Goal: Communication & Community: Answer question/provide support

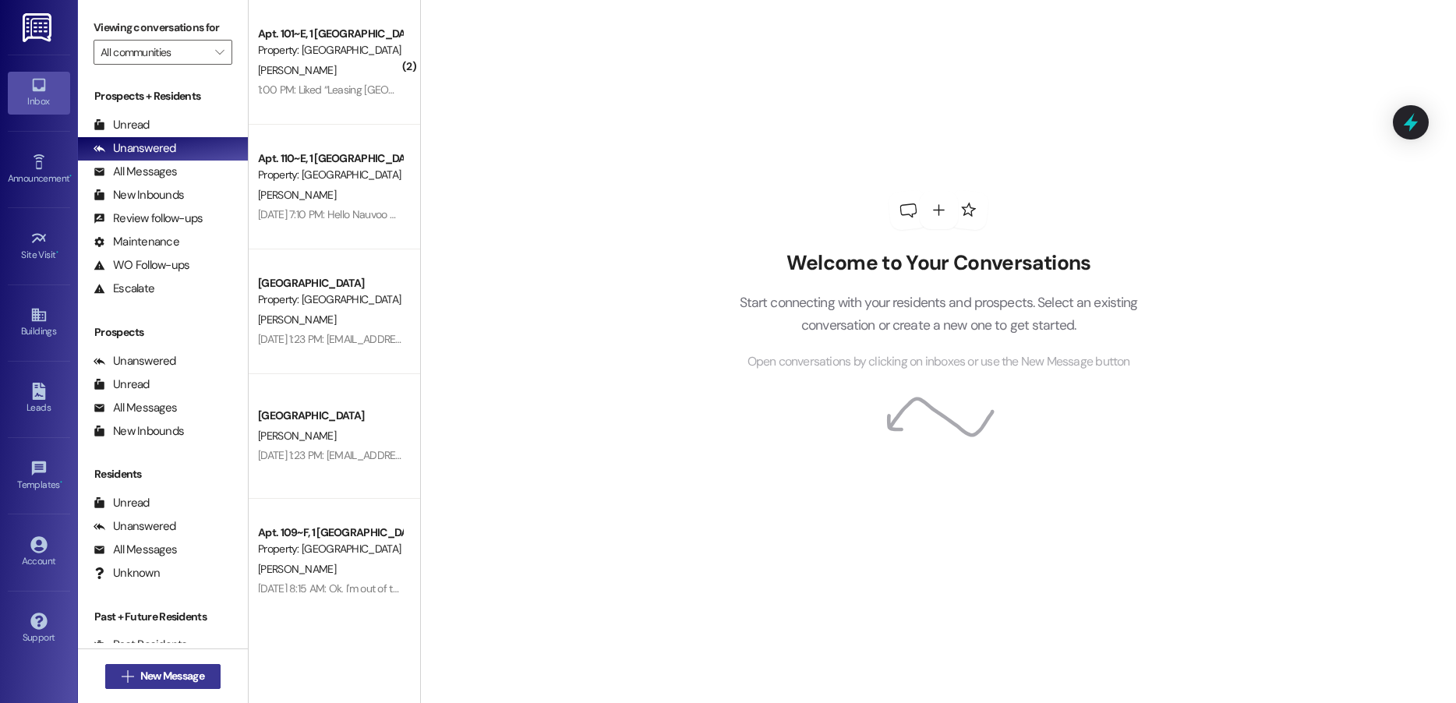
click at [153, 664] on button " New Message" at bounding box center [162, 676] width 115 height 25
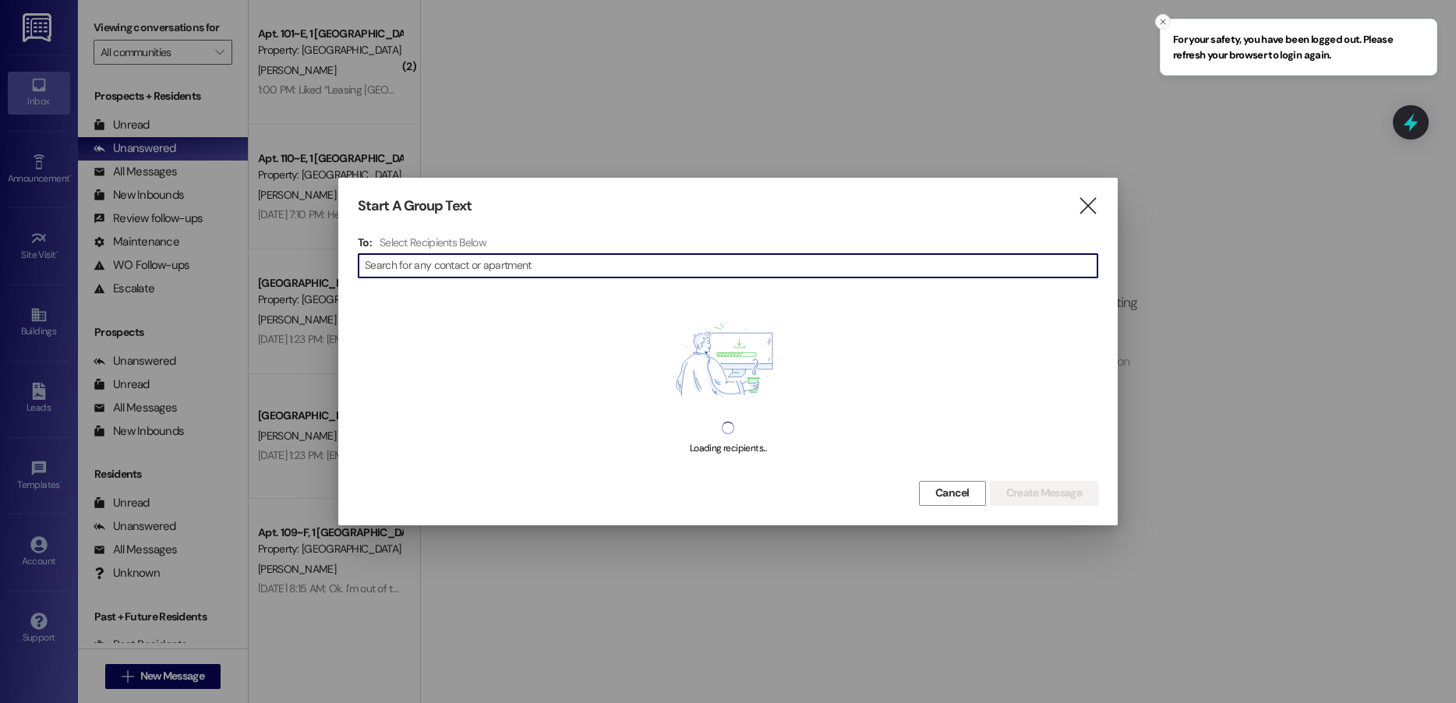
click at [1165, 19] on icon "Close toast" at bounding box center [1163, 21] width 9 height 9
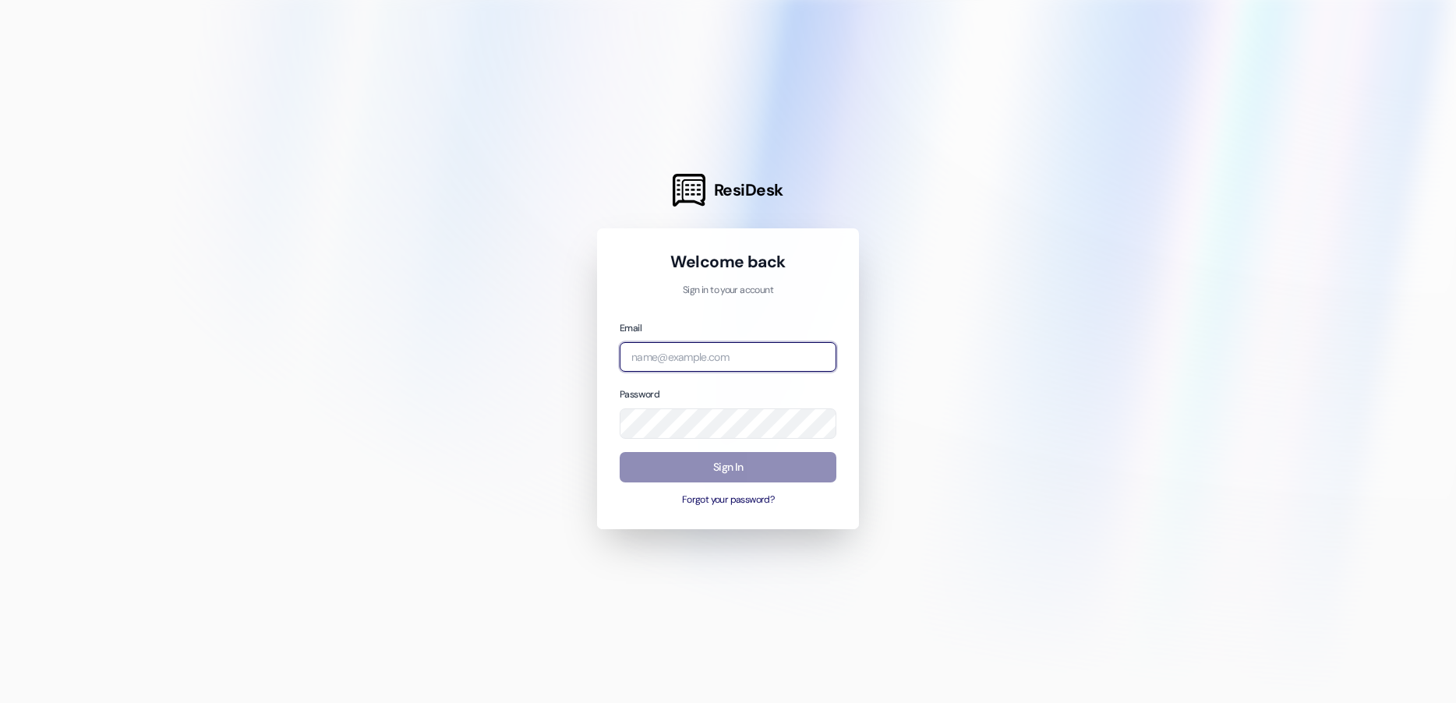
type input "[EMAIL_ADDRESS][DOMAIN_NAME]"
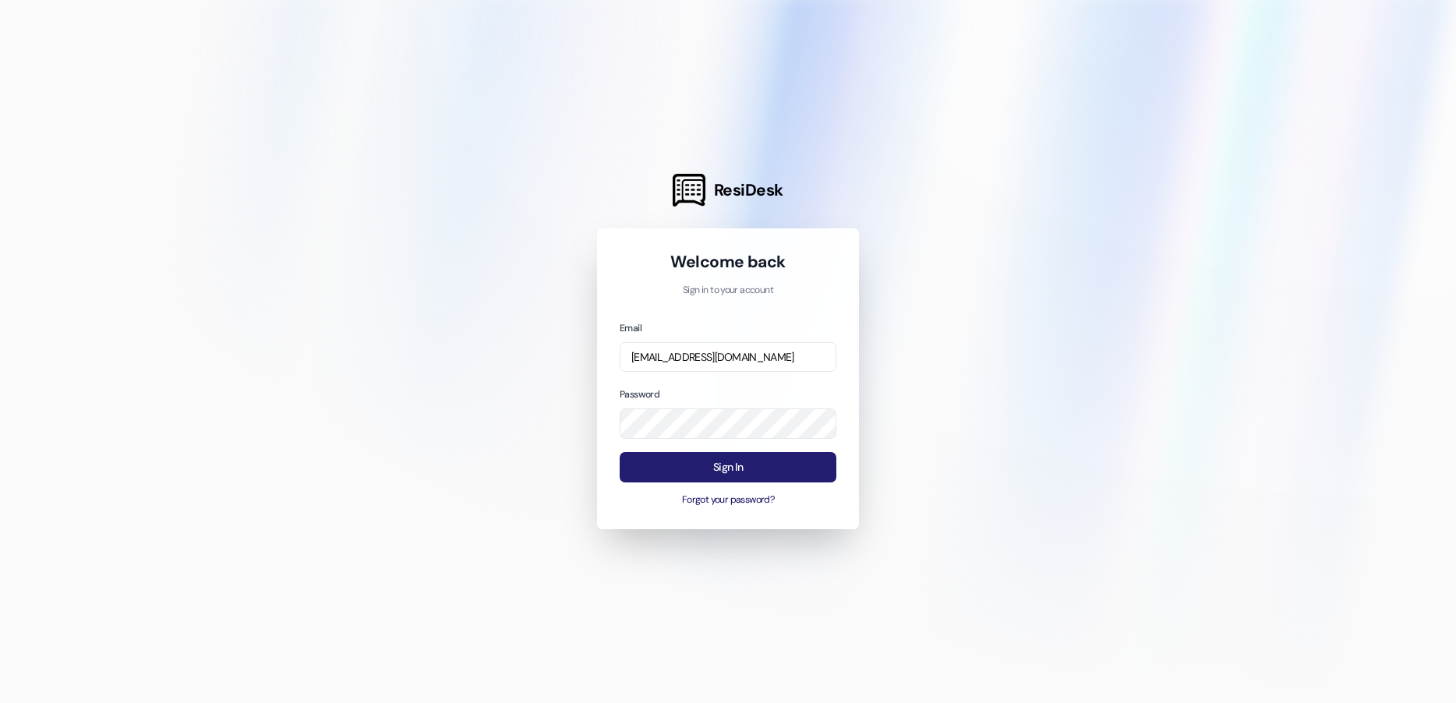
click at [702, 474] on button "Sign In" at bounding box center [728, 467] width 217 height 30
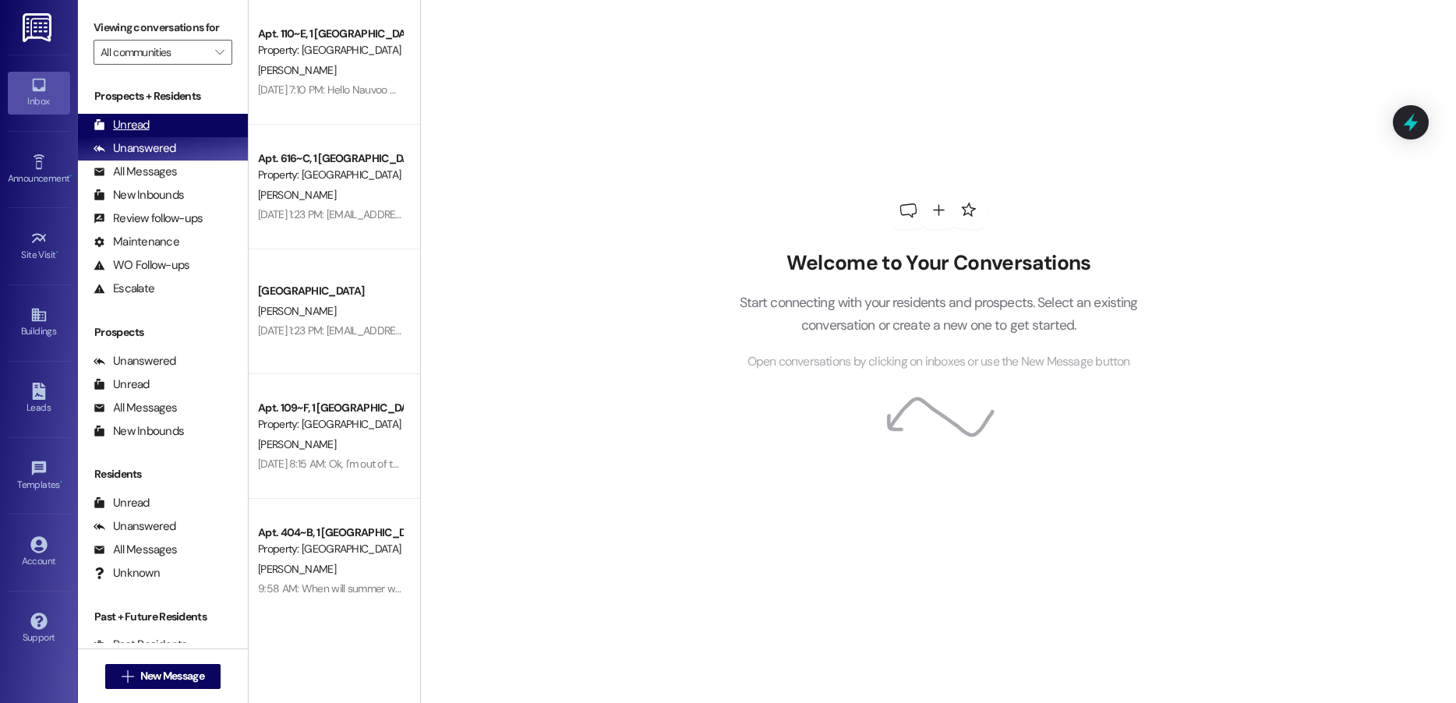
click at [145, 128] on div "Unread" at bounding box center [122, 125] width 56 height 16
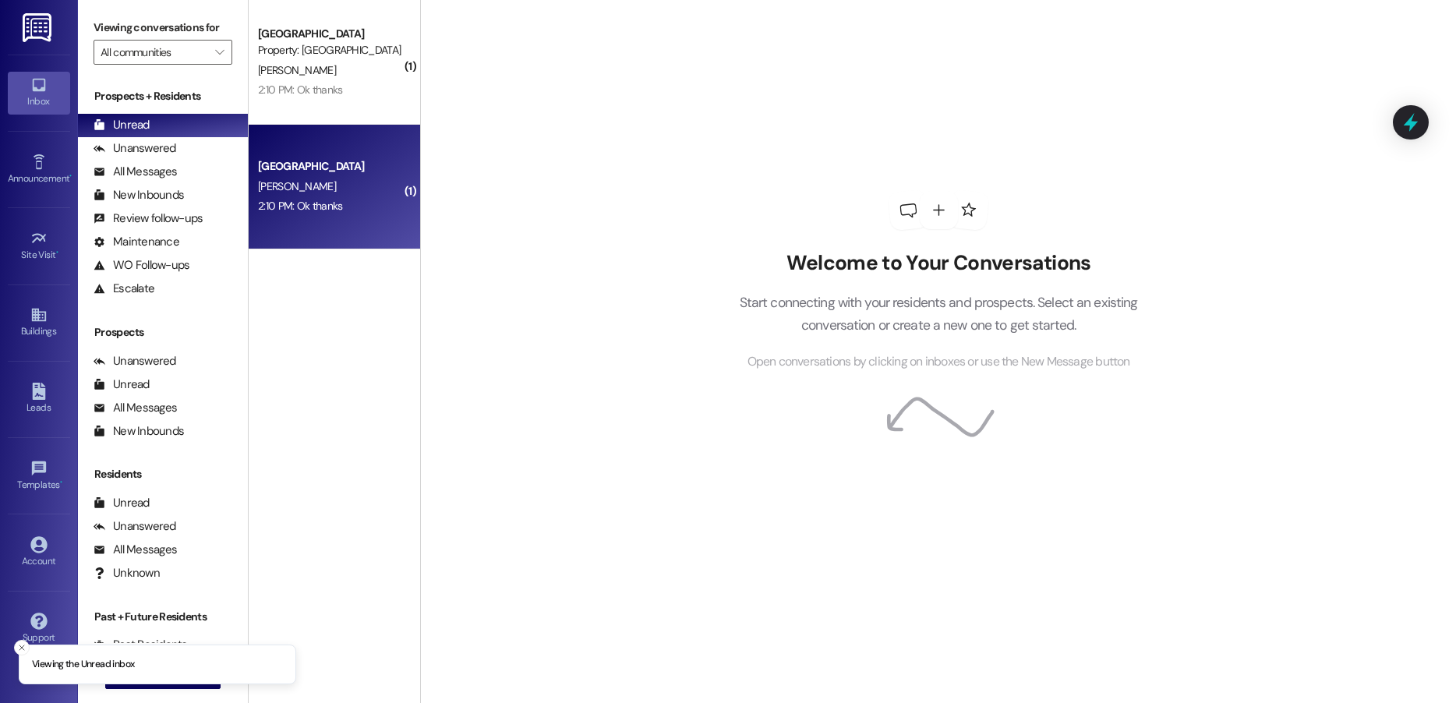
click at [308, 189] on div "[PERSON_NAME]" at bounding box center [330, 186] width 147 height 19
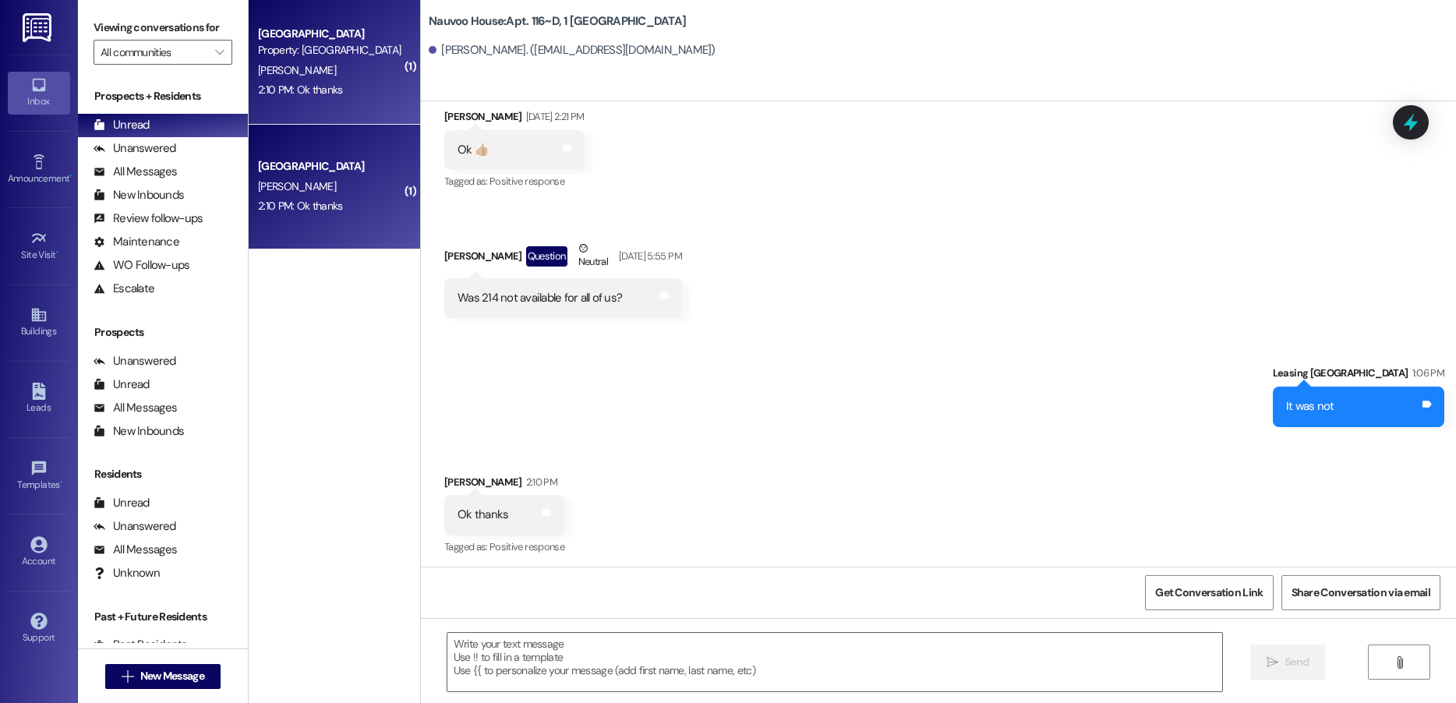
scroll to position [10692, 0]
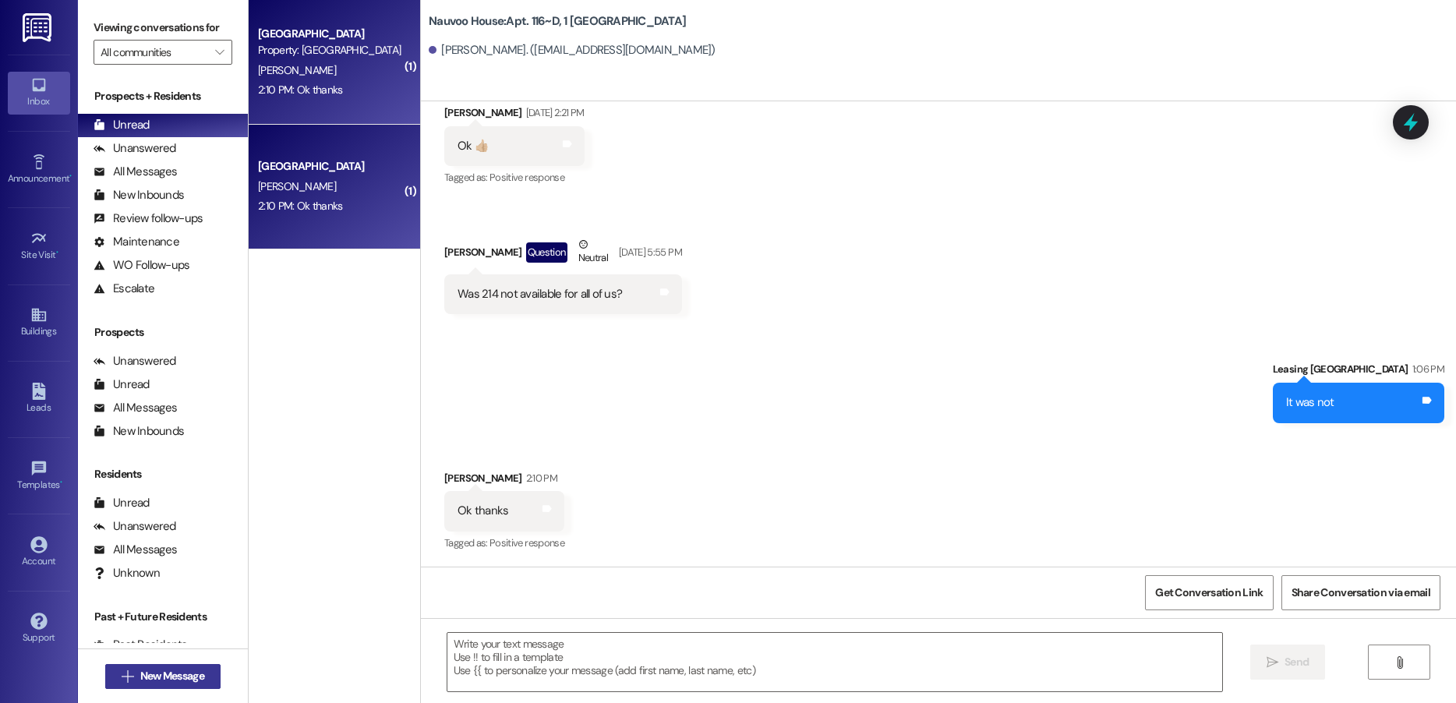
click at [168, 670] on span "New Message" at bounding box center [172, 676] width 64 height 16
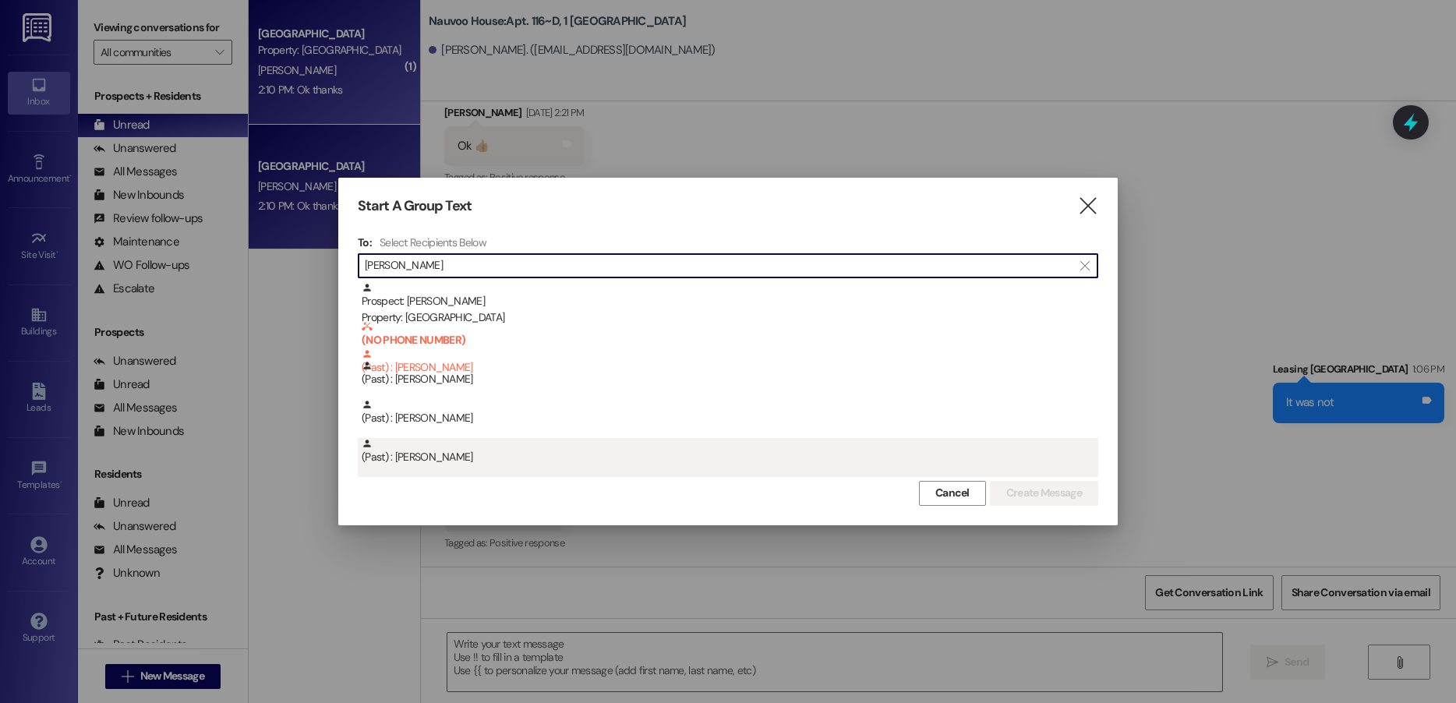
type input "[PERSON_NAME]"
click at [538, 458] on div "(Past) : [PERSON_NAME]" at bounding box center [730, 451] width 737 height 27
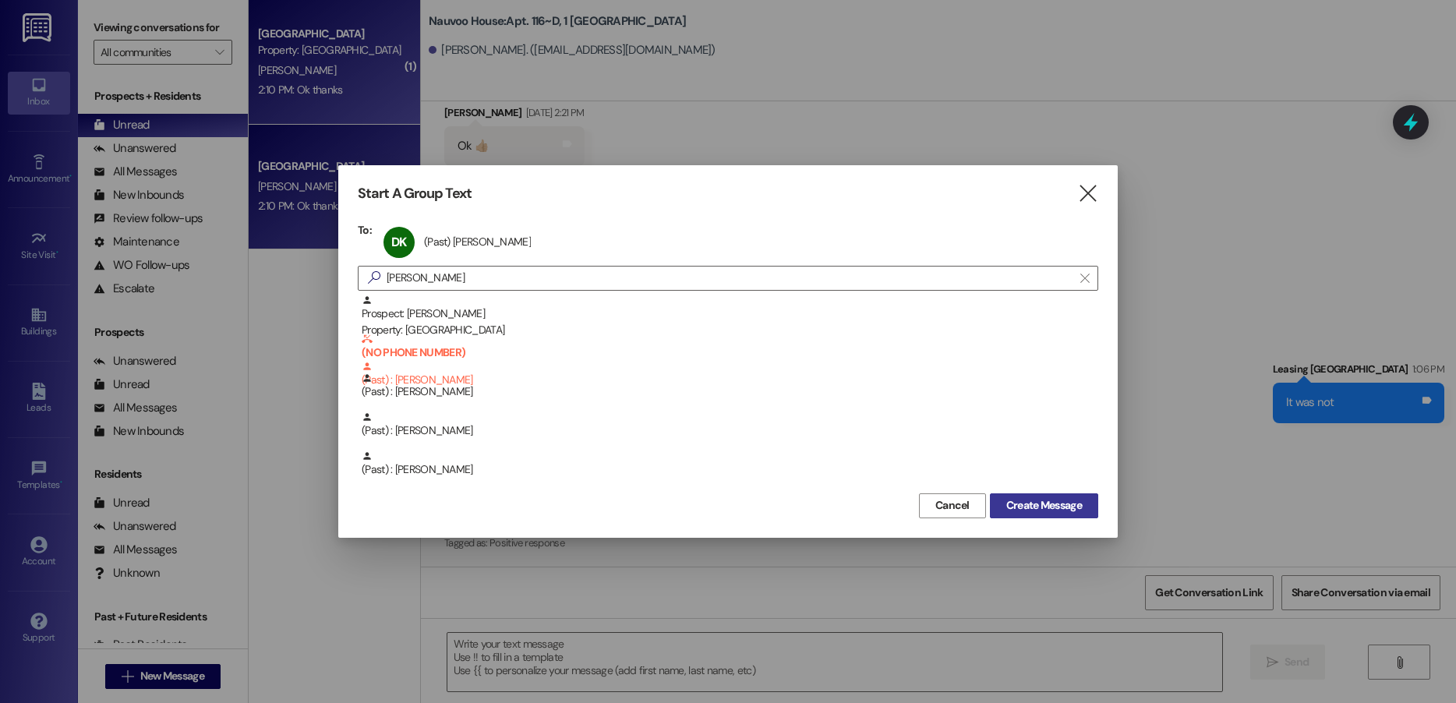
click at [1017, 502] on span "Create Message" at bounding box center [1045, 505] width 76 height 16
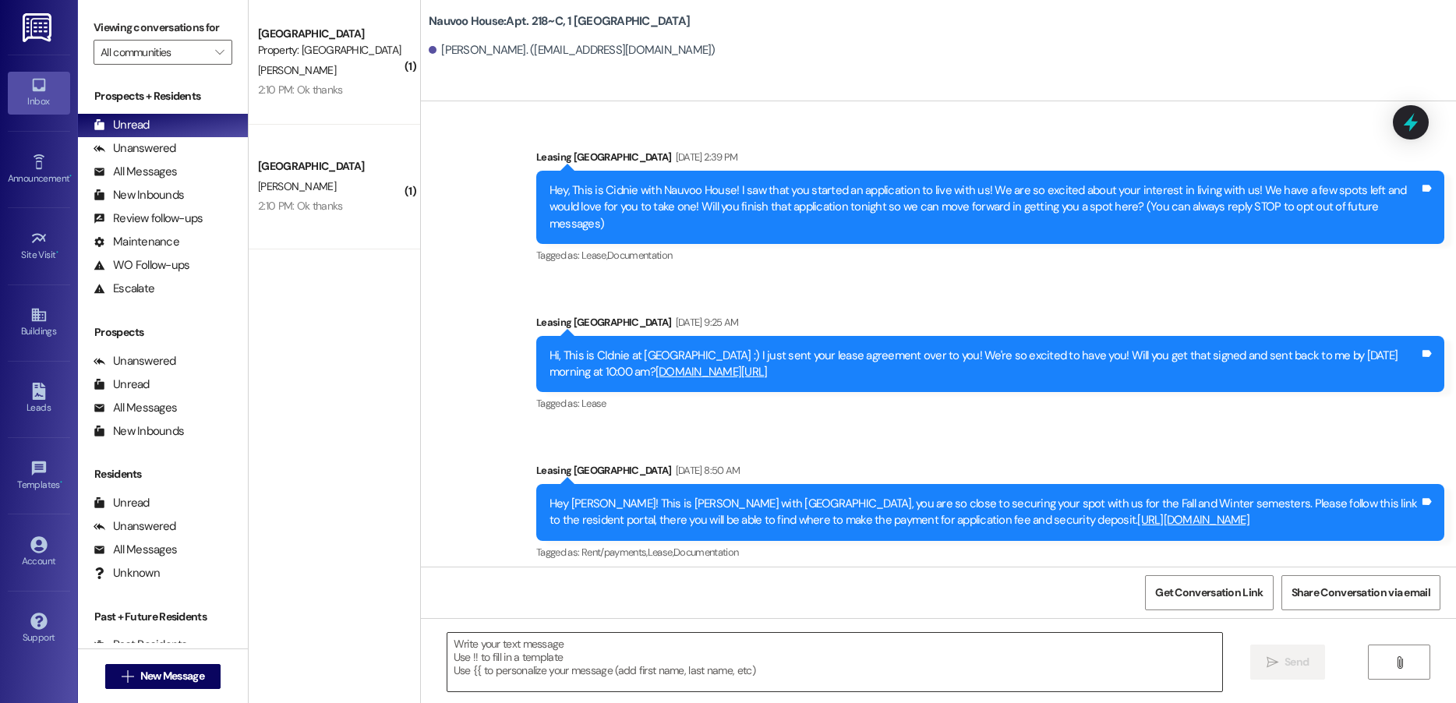
scroll to position [26742, 0]
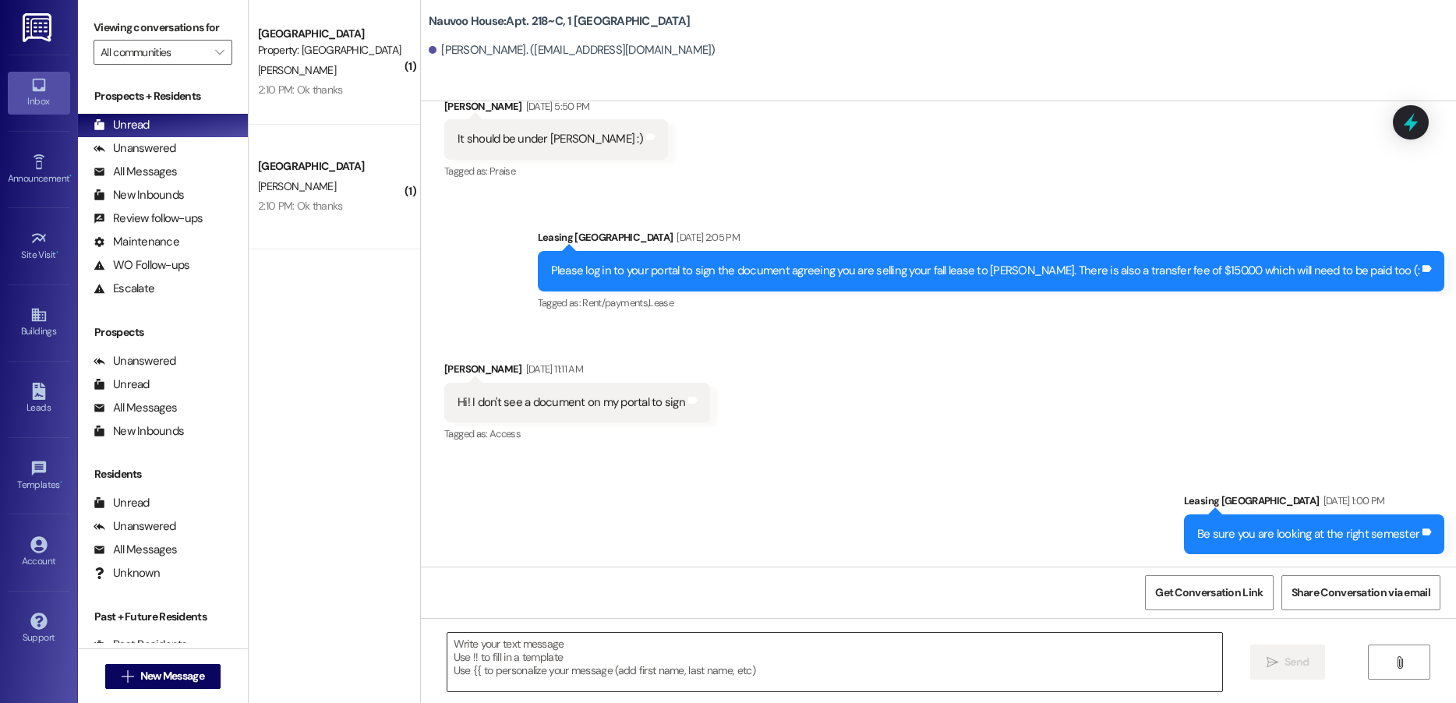
click at [618, 681] on textarea at bounding box center [835, 662] width 775 height 58
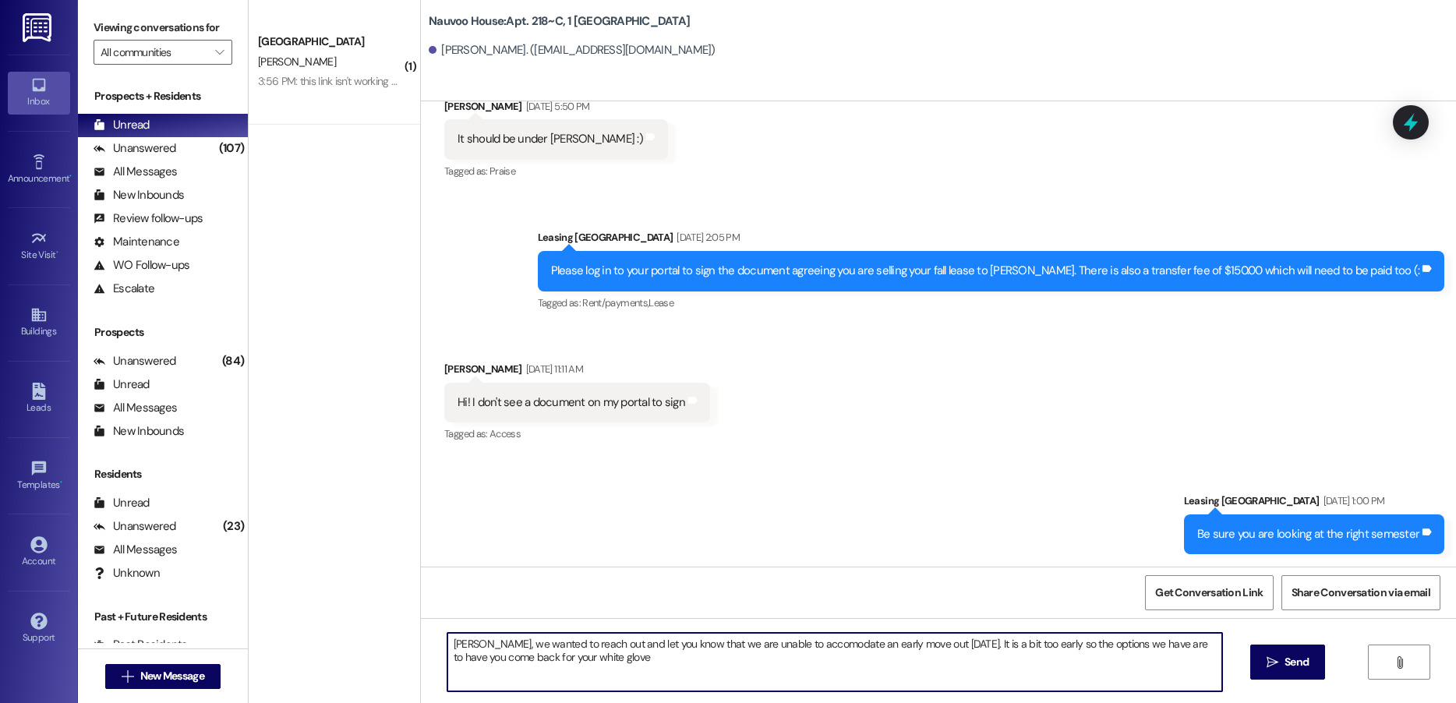
click at [792, 646] on textarea "[PERSON_NAME], we wanted to reach out and let you know that we are unable to ac…" at bounding box center [835, 662] width 775 height 58
click at [777, 670] on textarea "[PERSON_NAME], we wanted to reach out and let you know that we are unable to ac…" at bounding box center [835, 662] width 775 height 58
click at [780, 670] on textarea "[PERSON_NAME], we wanted to reach out and let you know that we are unable to ac…" at bounding box center [835, 662] width 775 height 58
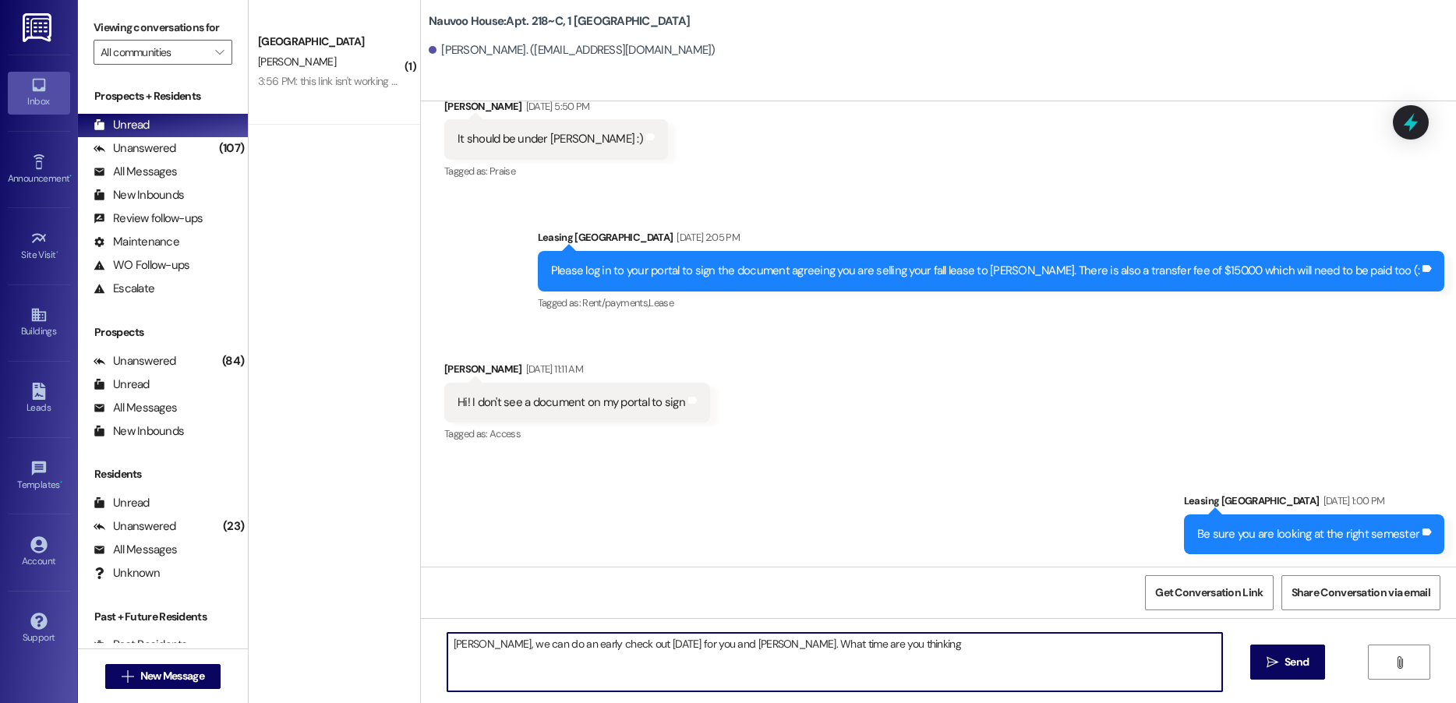
type textarea "[PERSON_NAME], we can do an early check out [DATE] for you and [PERSON_NAME]. W…"
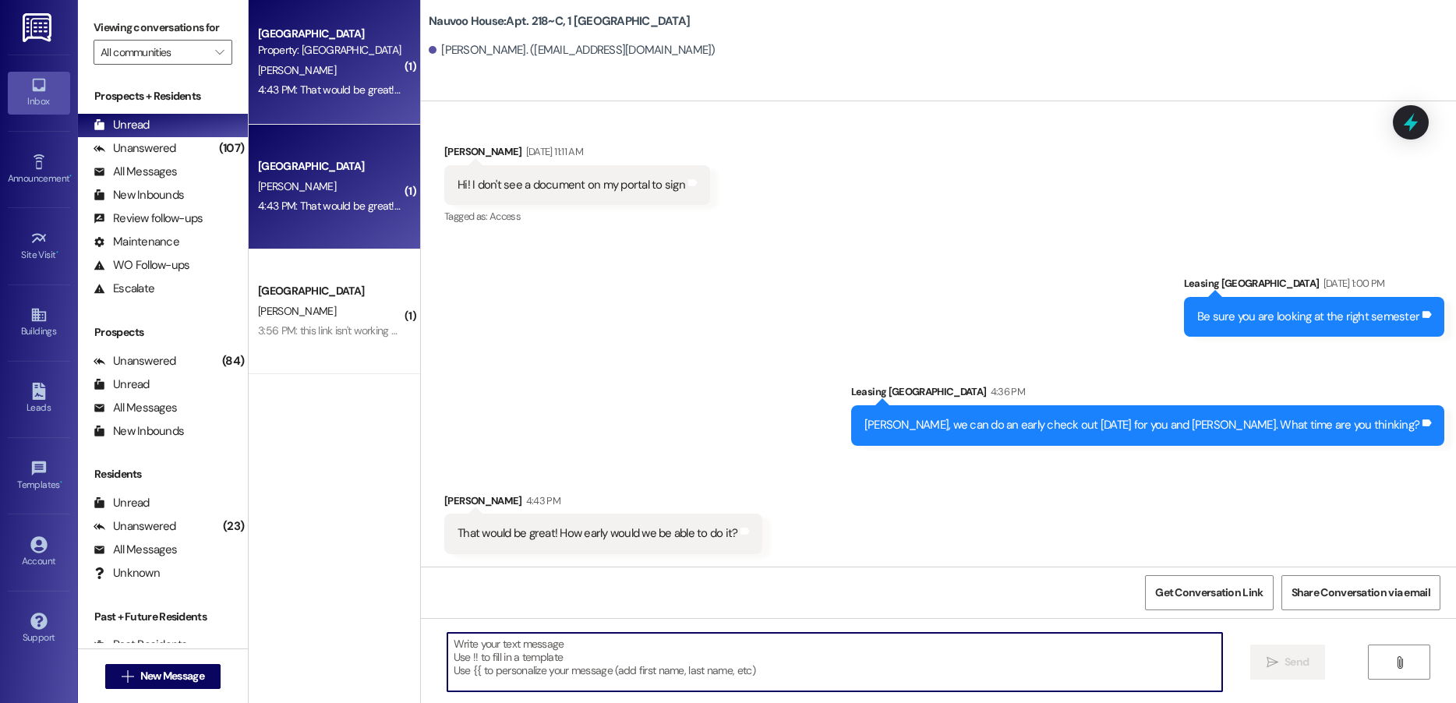
scroll to position [26959, 0]
click at [559, 646] on textarea at bounding box center [835, 662] width 775 height 58
type textarea "W"
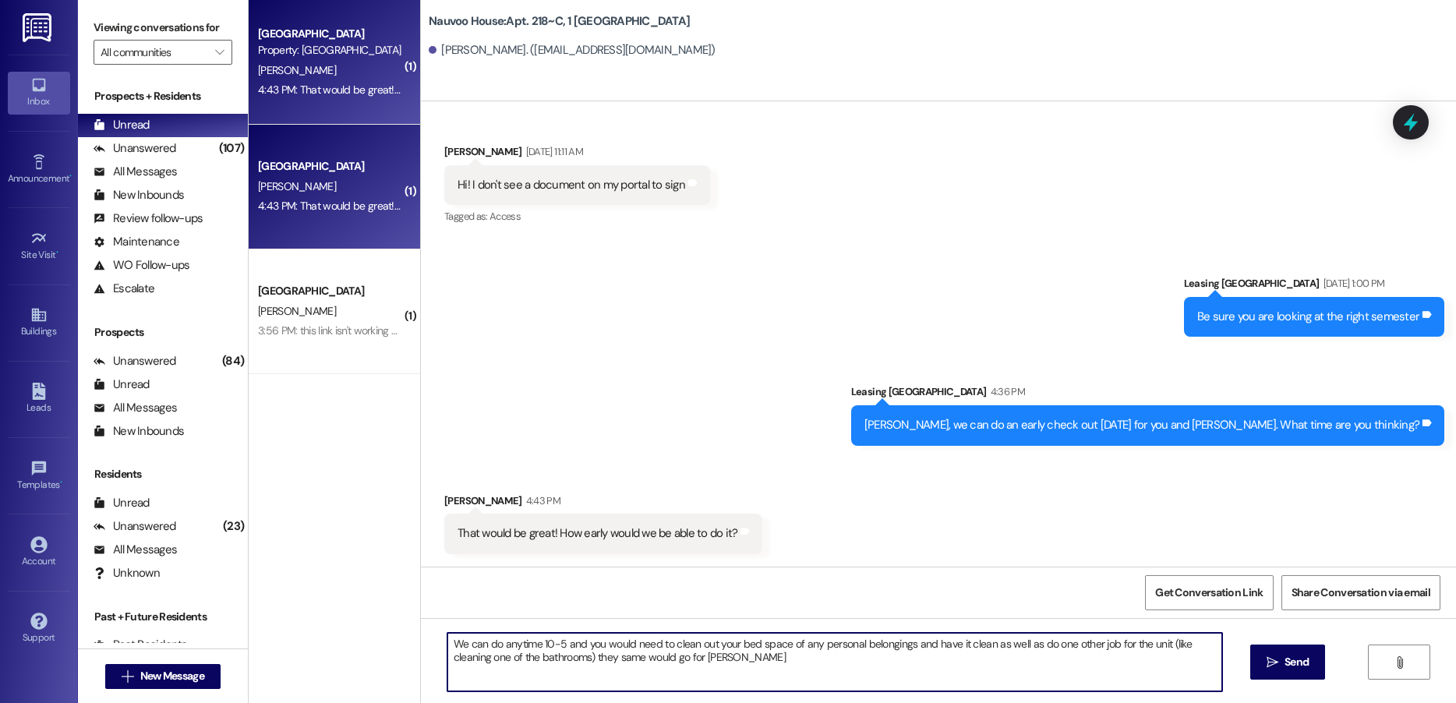
type textarea "We can do anytime 10-5 and you would need to clean out your bed space of any pe…"
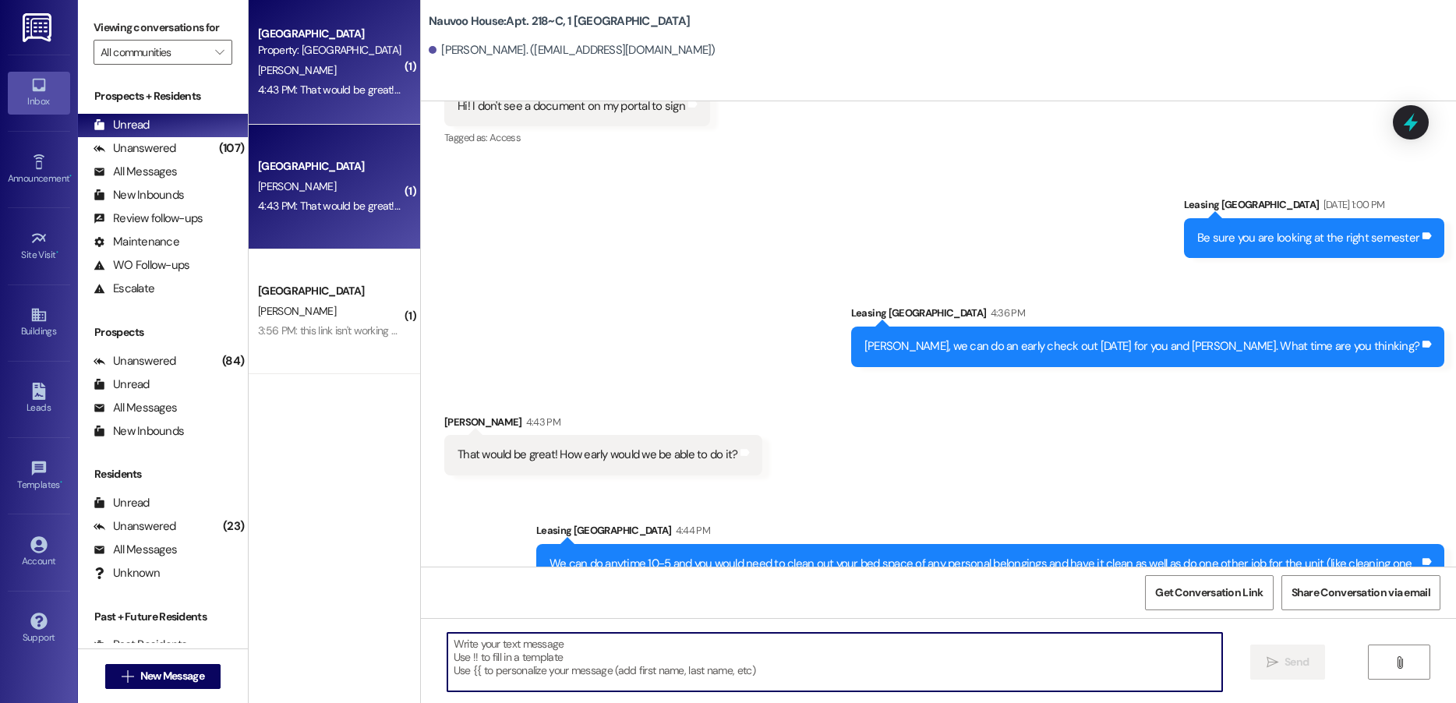
scroll to position [27085, 0]
